Goal: Check status: Check status

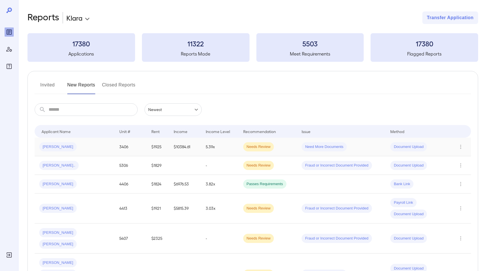
click at [194, 143] on td "$10384.61" at bounding box center [185, 147] width 32 height 19
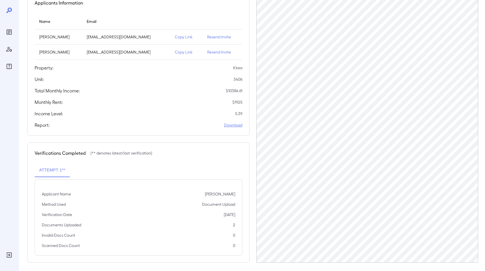
scroll to position [62, 0]
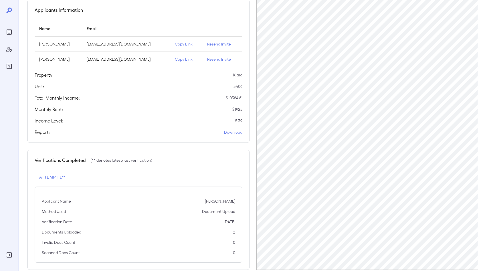
scroll to position [62, 0]
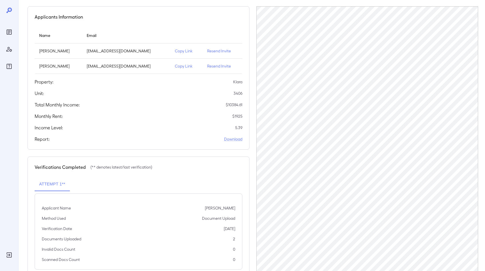
scroll to position [62, 0]
